Goal: Task Accomplishment & Management: Manage account settings

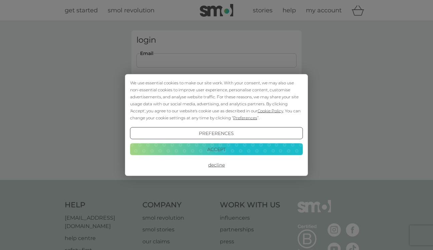
type input "eden.perrett1995@gmail.com"
click at [216, 105] on button "Login" at bounding box center [216, 104] width 160 height 19
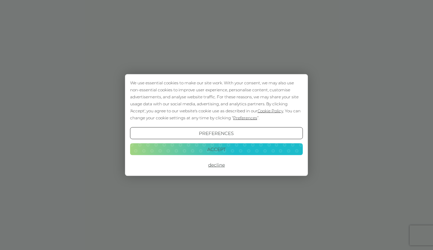
click at [222, 152] on button "Accept" at bounding box center [216, 149] width 173 height 12
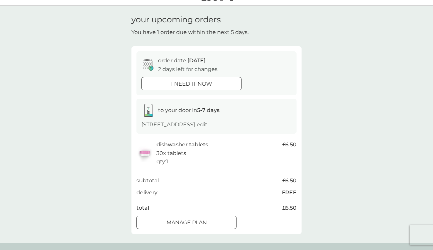
scroll to position [16, 0]
click at [206, 220] on p "Manage plan" at bounding box center [186, 222] width 40 height 9
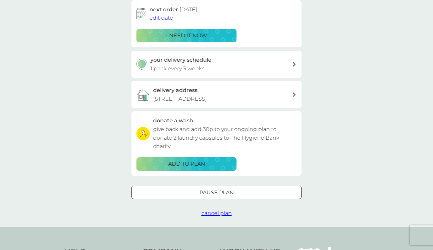
scroll to position [116, 0]
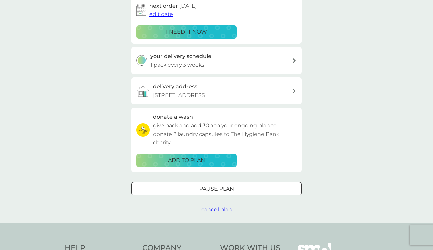
click at [235, 187] on div "Pause plan" at bounding box center [216, 189] width 169 height 9
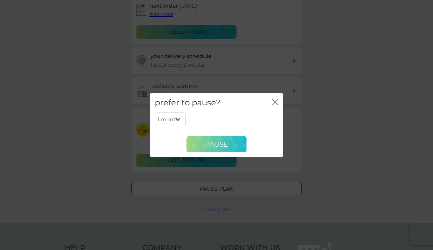
click at [222, 146] on span "Pause" at bounding box center [216, 144] width 23 height 8
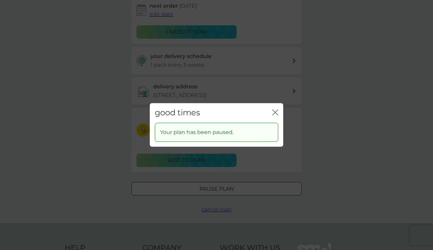
click at [274, 111] on icon "close" at bounding box center [275, 112] width 6 height 6
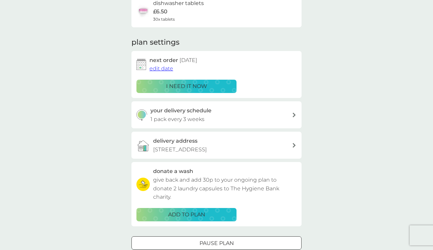
scroll to position [60, 0]
